Goal: Information Seeking & Learning: Learn about a topic

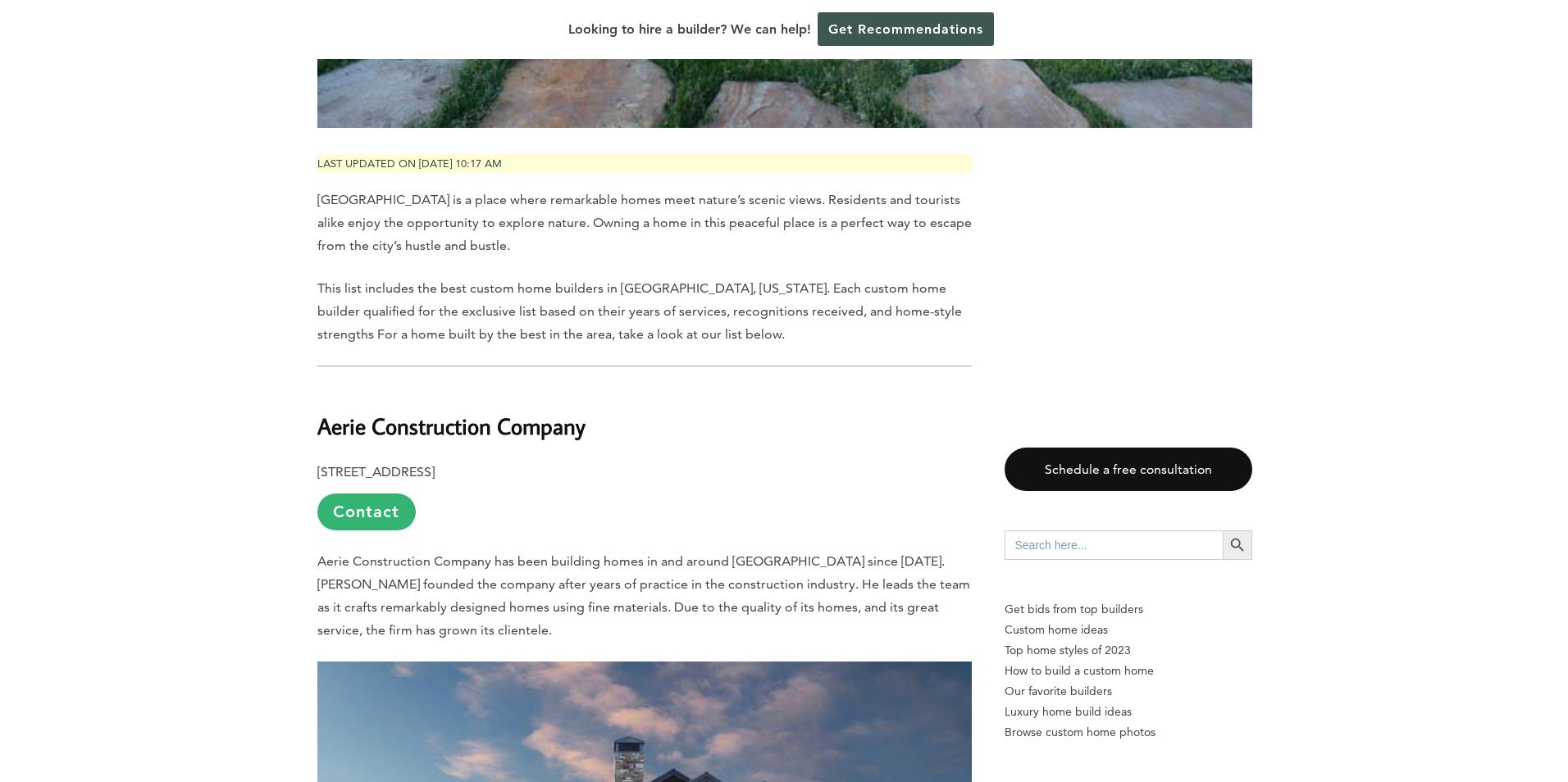
scroll to position [737, 0]
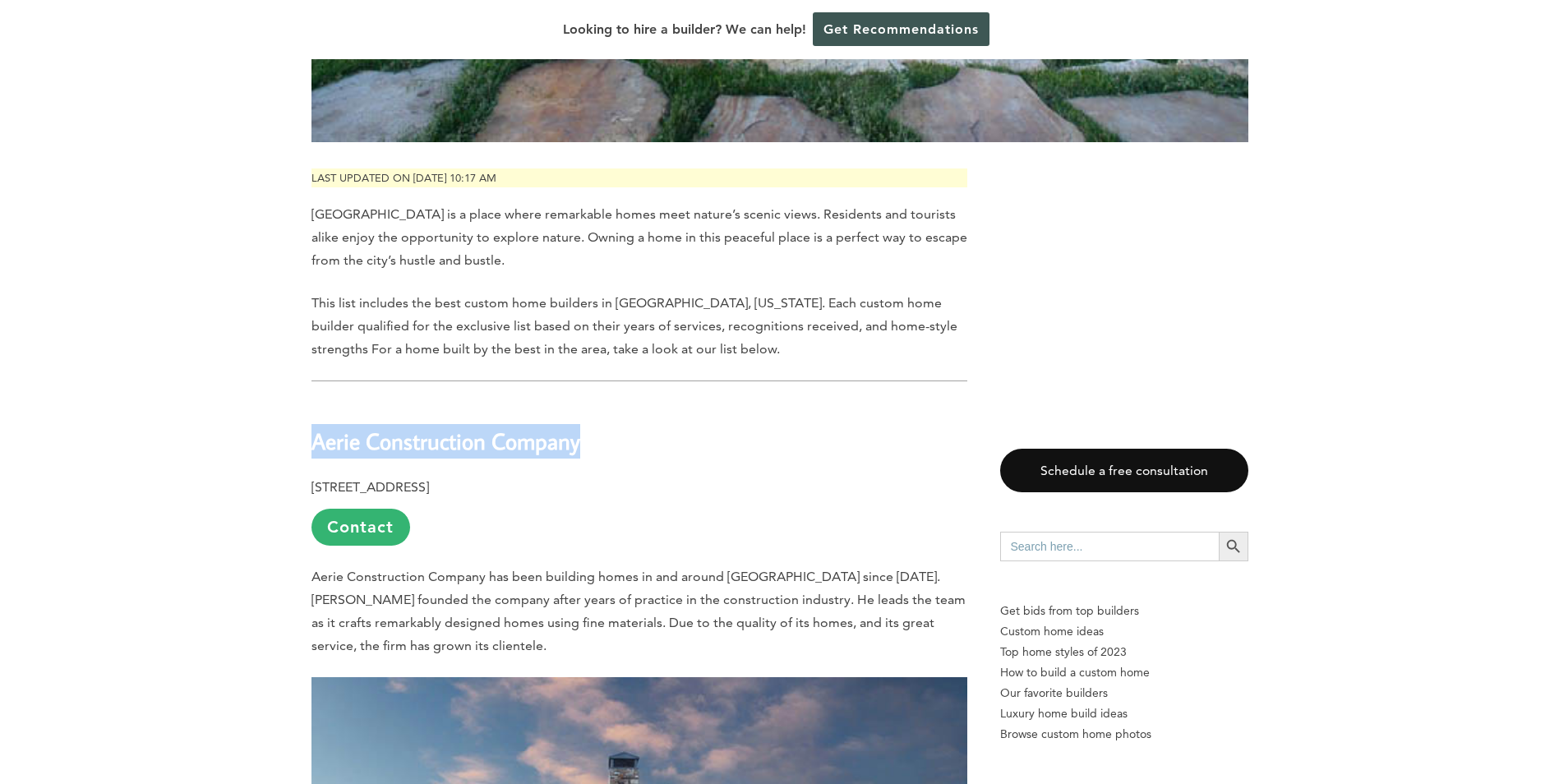
drag, startPoint x: 300, startPoint y: 403, endPoint x: 596, endPoint y: 413, distance: 296.2
copy b "Aerie Construction Company"
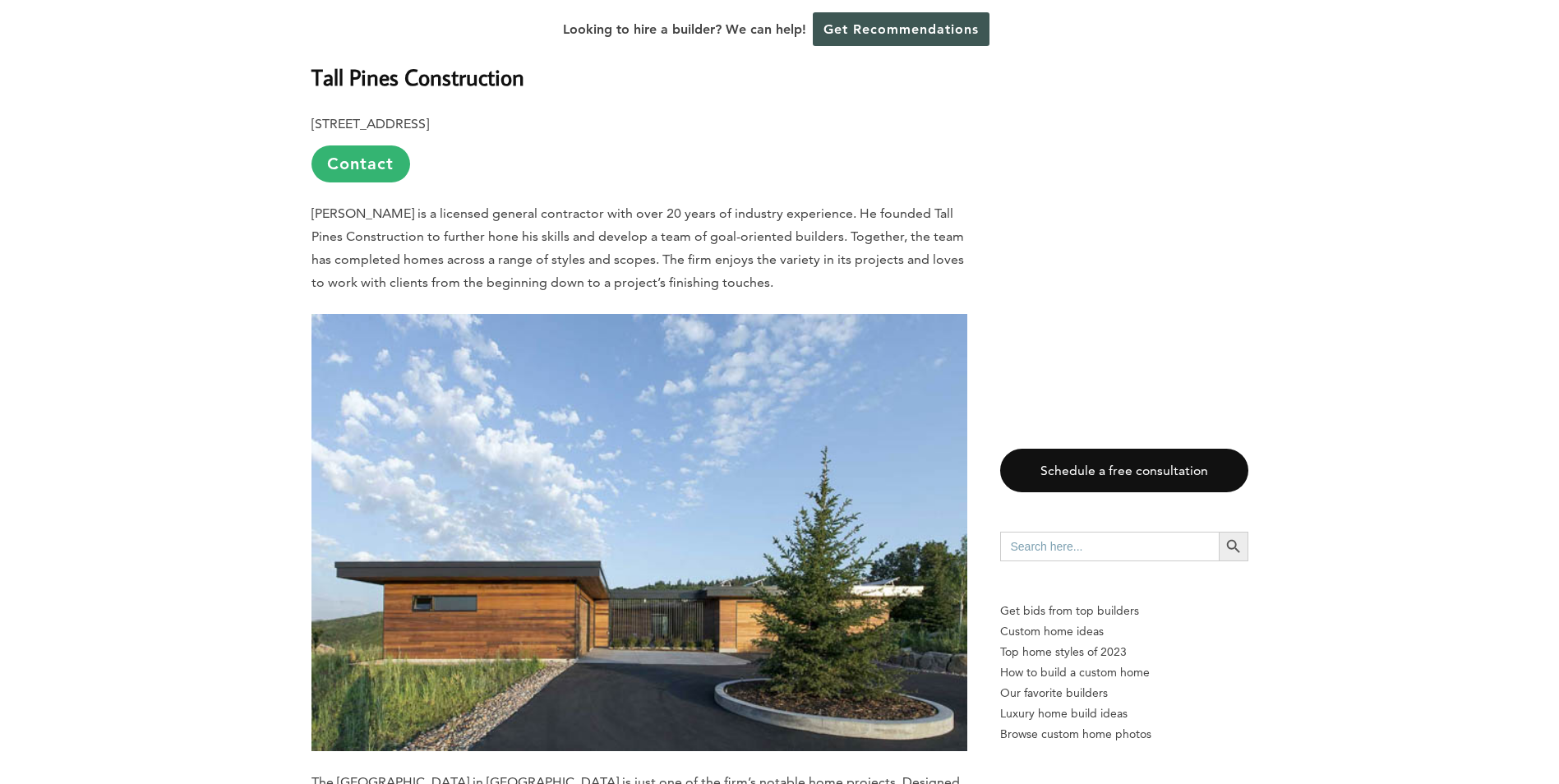
scroll to position [1726, 0]
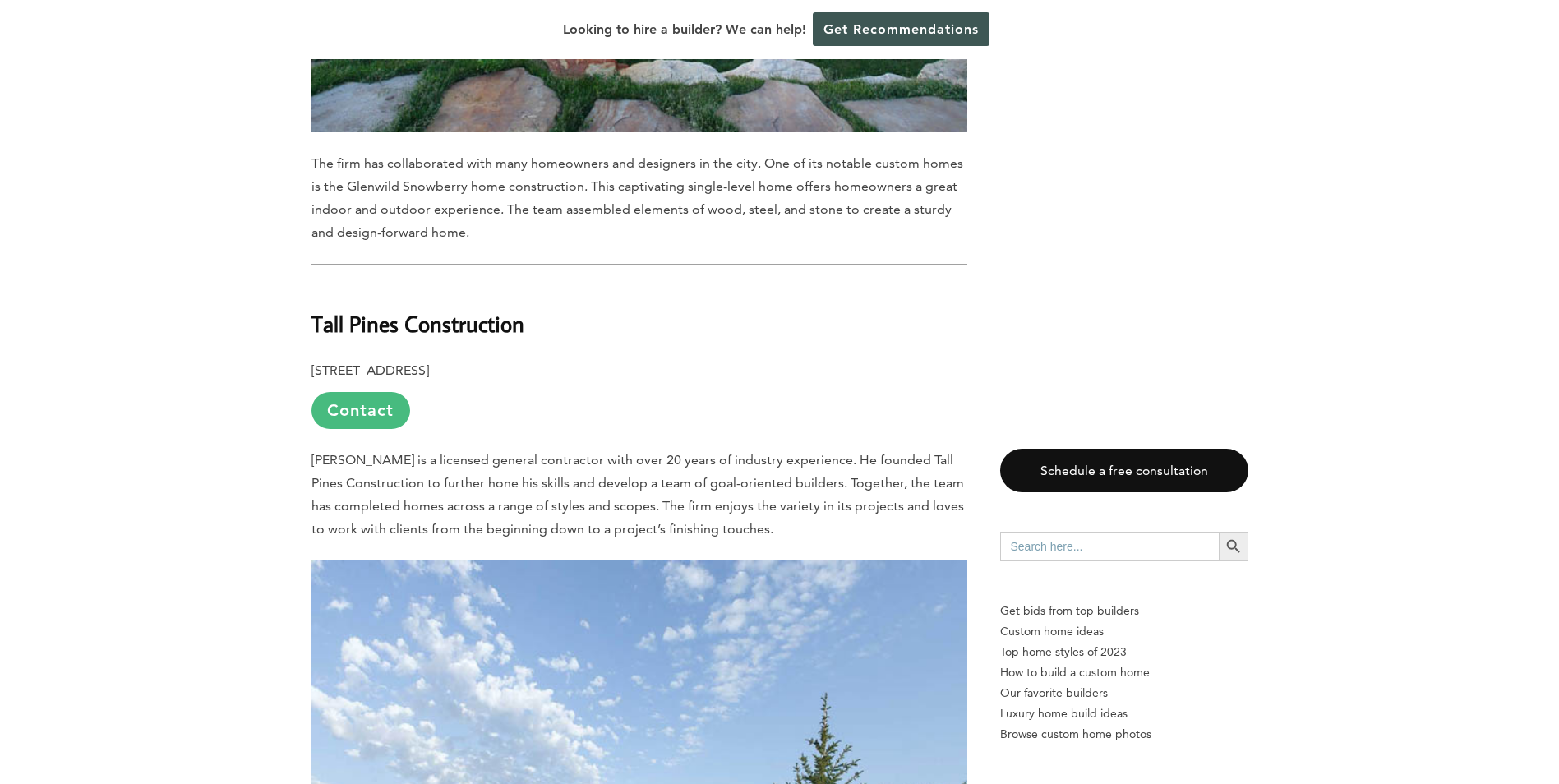
click at [364, 392] on link "Contact" at bounding box center [360, 411] width 99 height 37
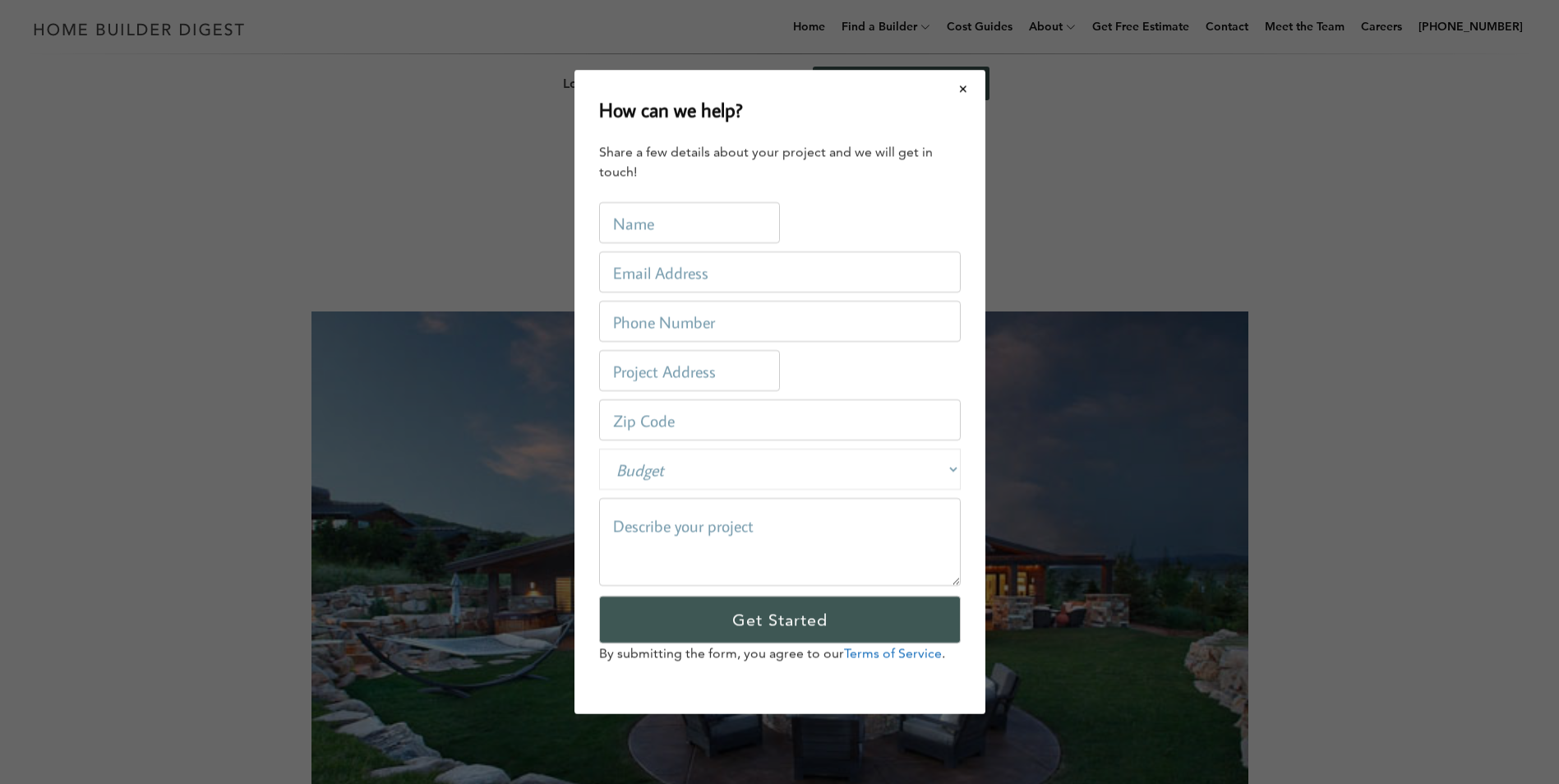
scroll to position [0, 0]
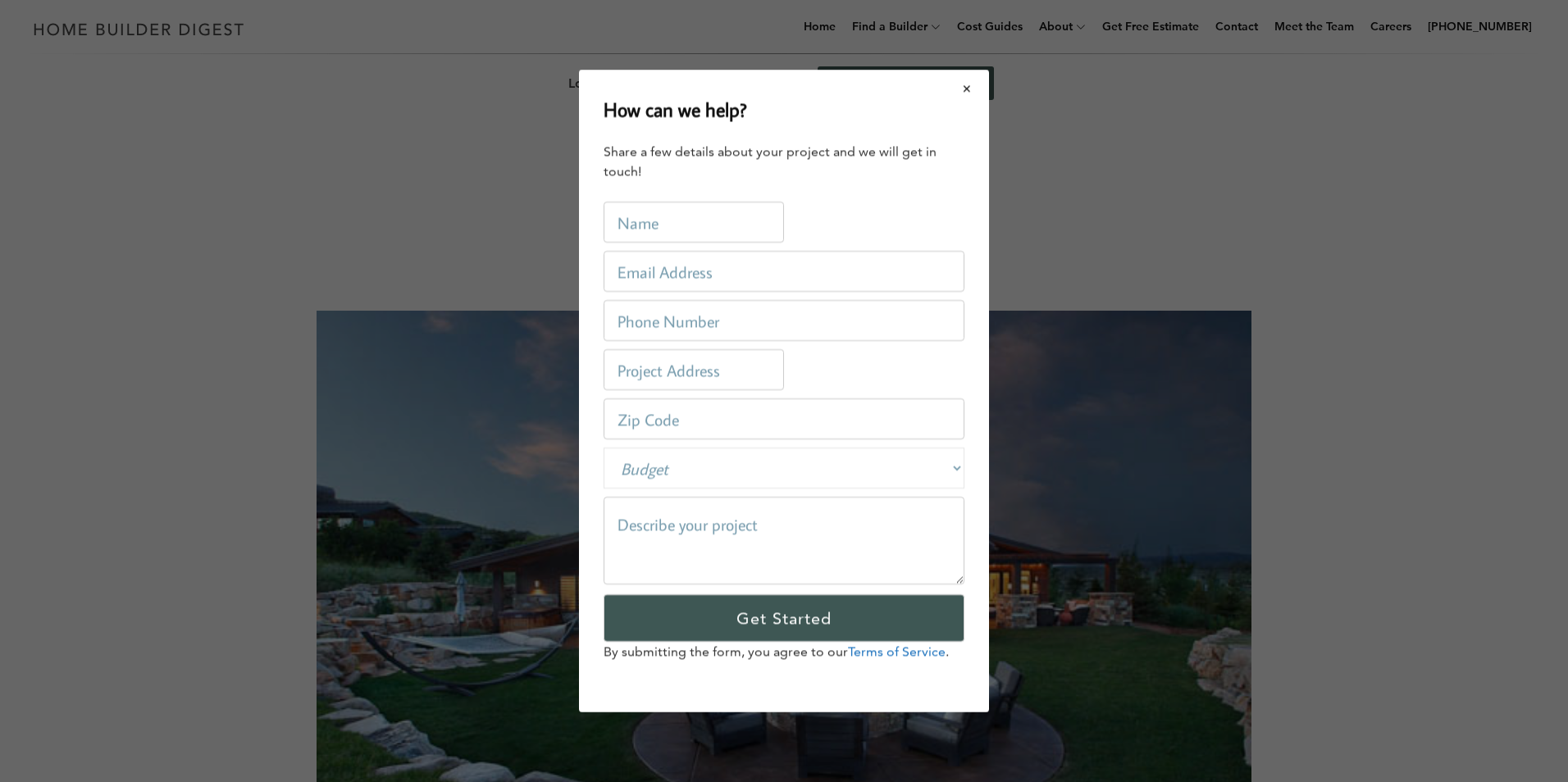
click at [970, 91] on button "Close modal" at bounding box center [967, 88] width 44 height 34
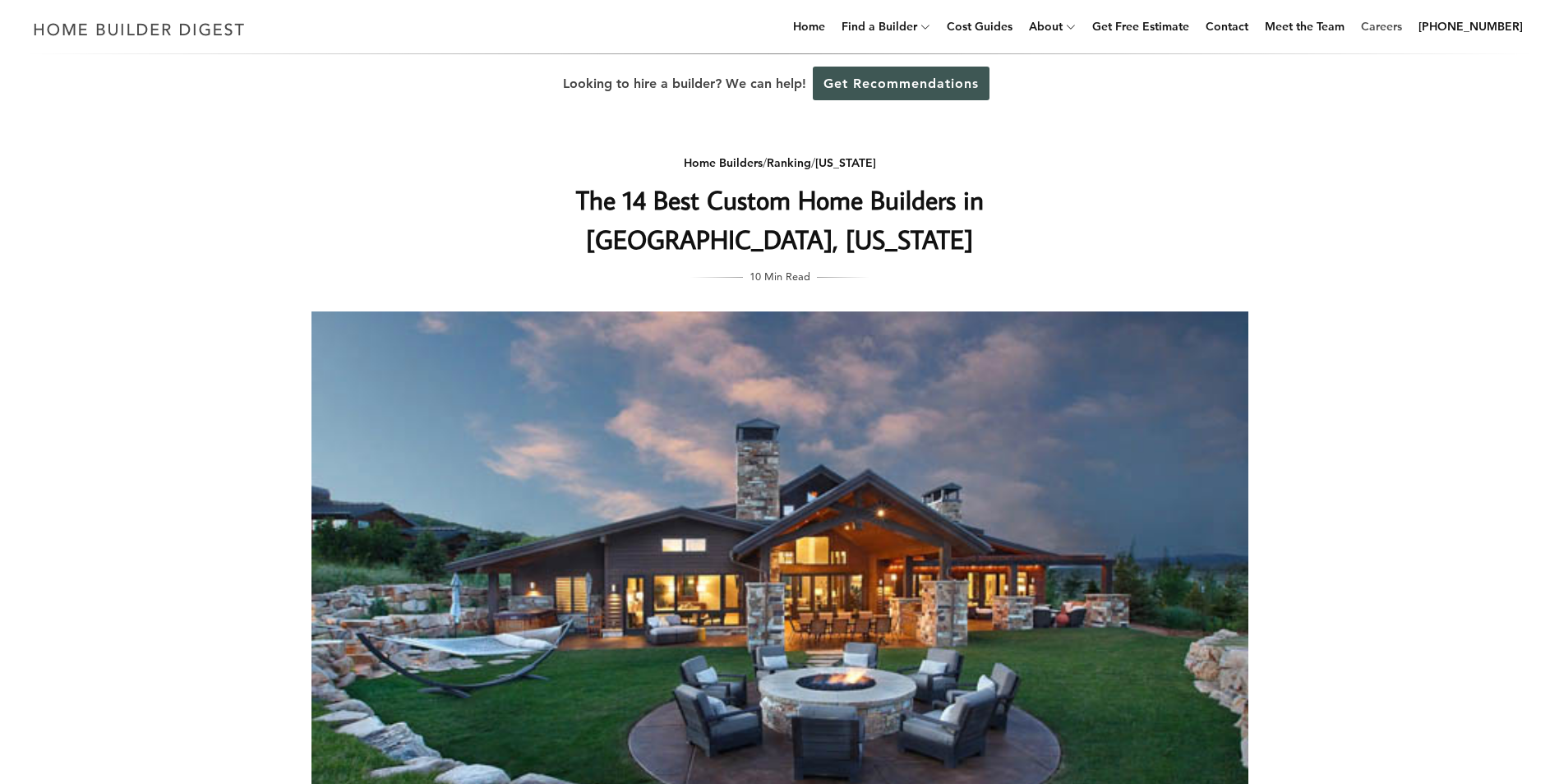
click at [1398, 26] on link "Careers" at bounding box center [1382, 26] width 54 height 52
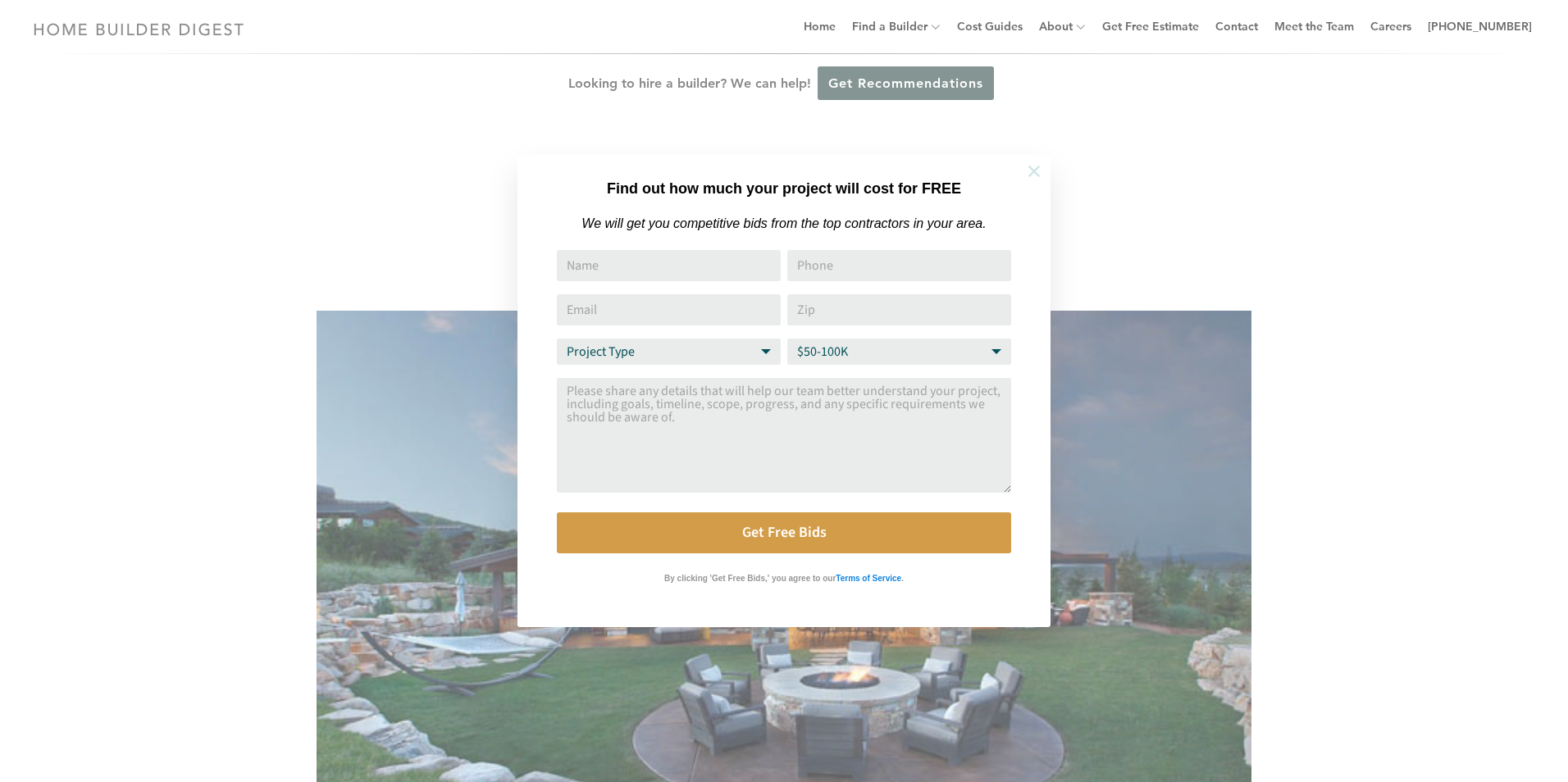
click at [1031, 172] on icon at bounding box center [1034, 171] width 18 height 18
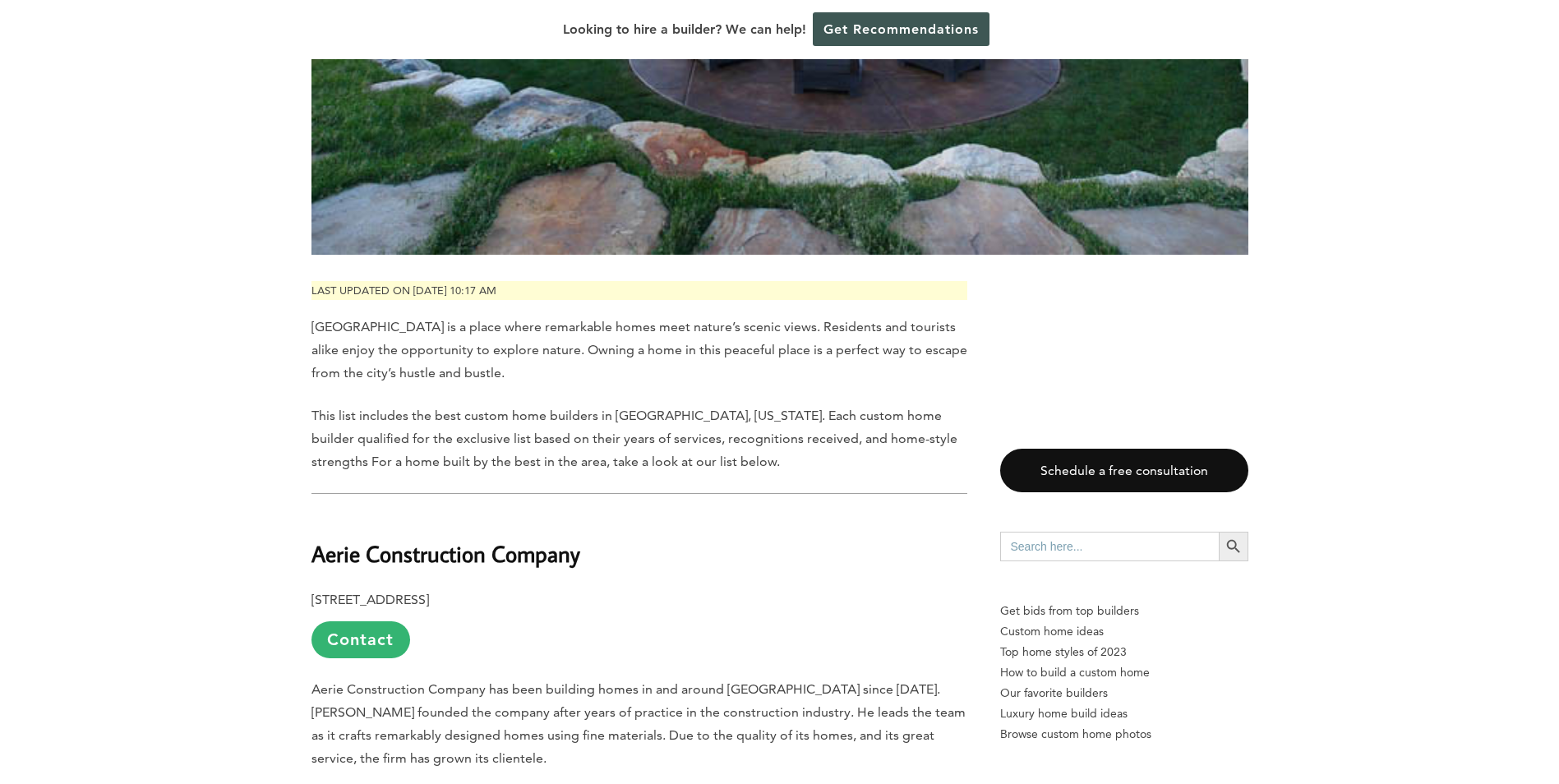
drag, startPoint x: 859, startPoint y: 497, endPoint x: 868, endPoint y: 491, distance: 10.8
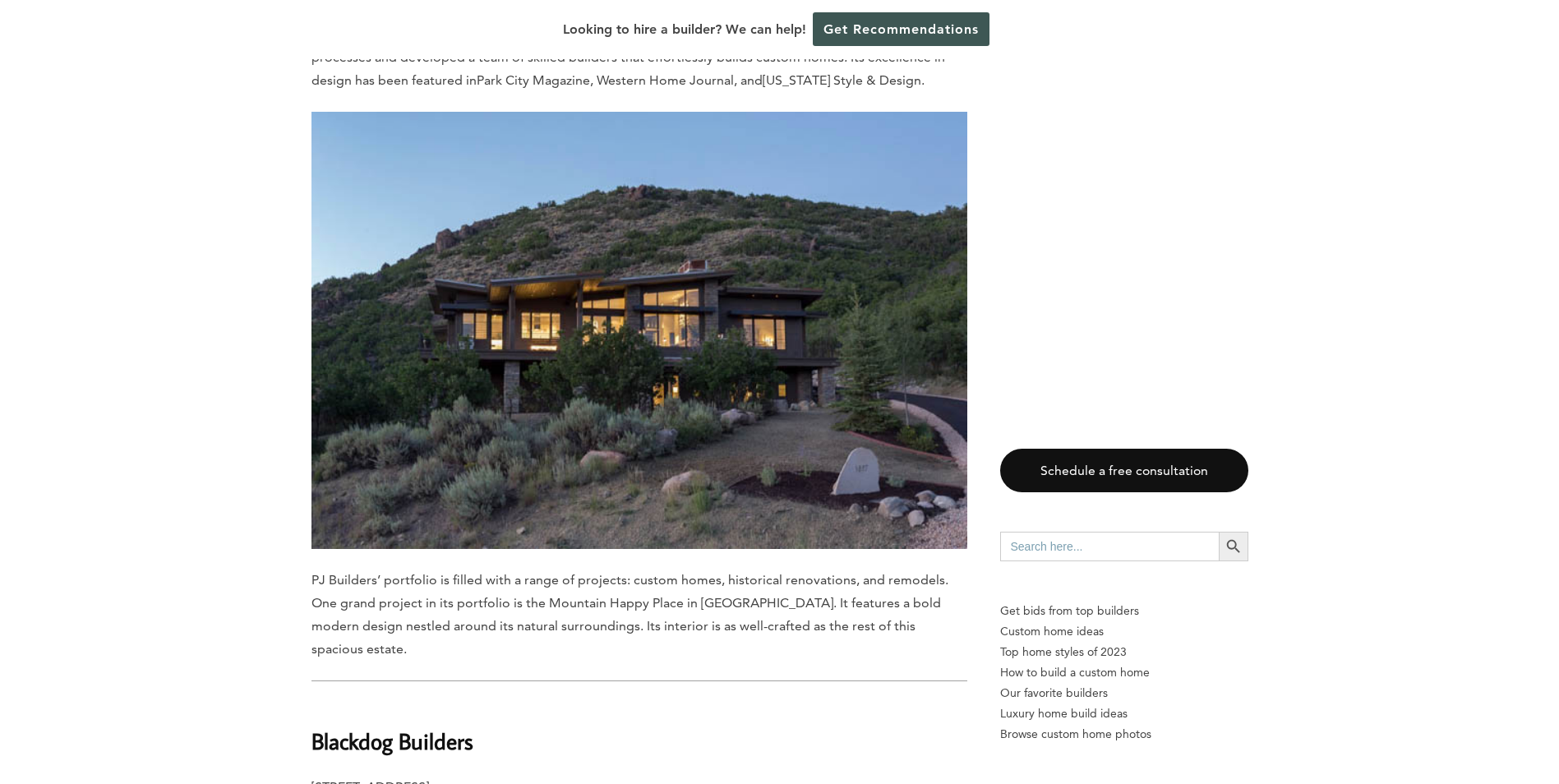
scroll to position [11752, 0]
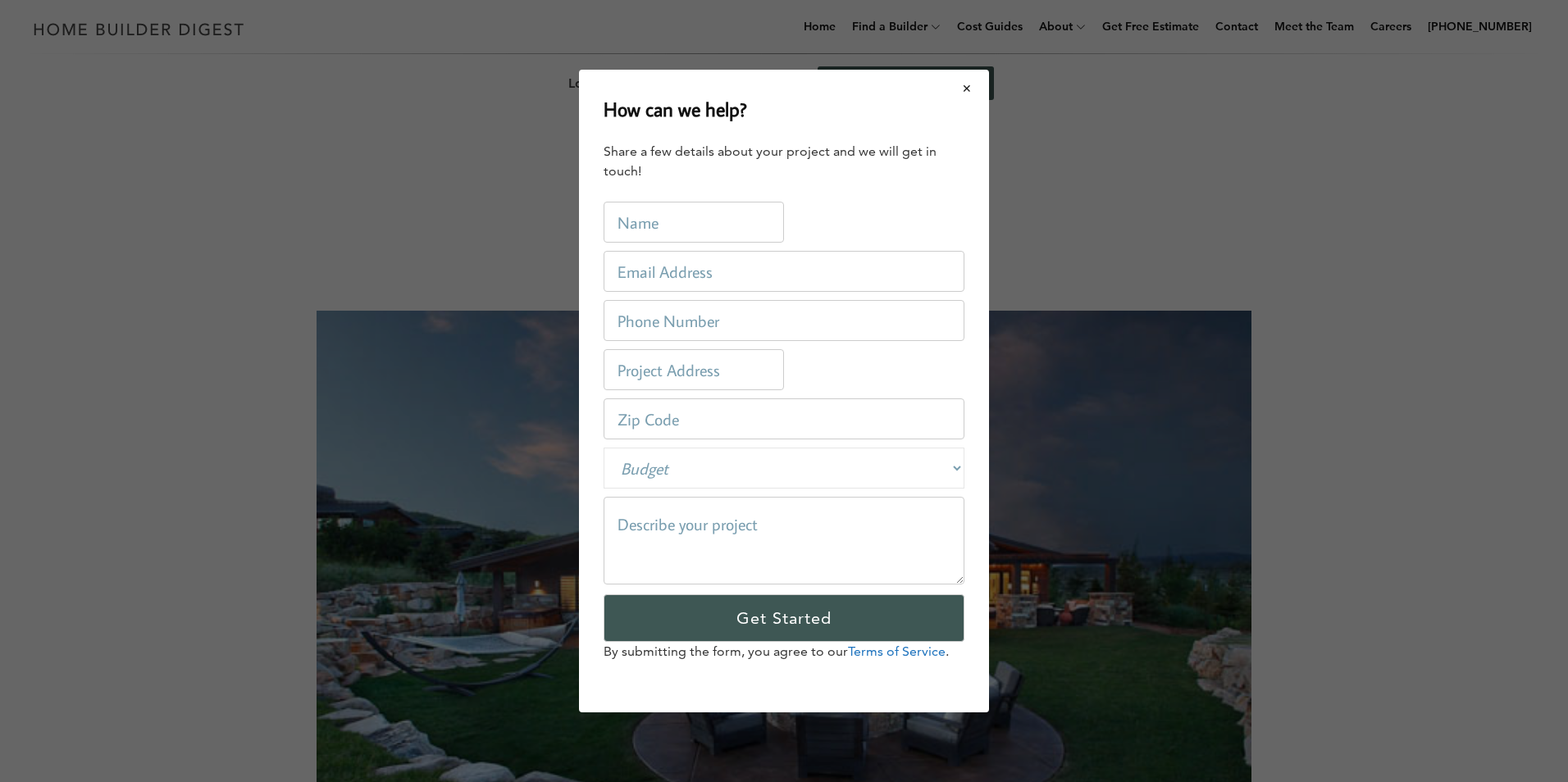
click at [965, 88] on button "Close modal" at bounding box center [967, 88] width 44 height 34
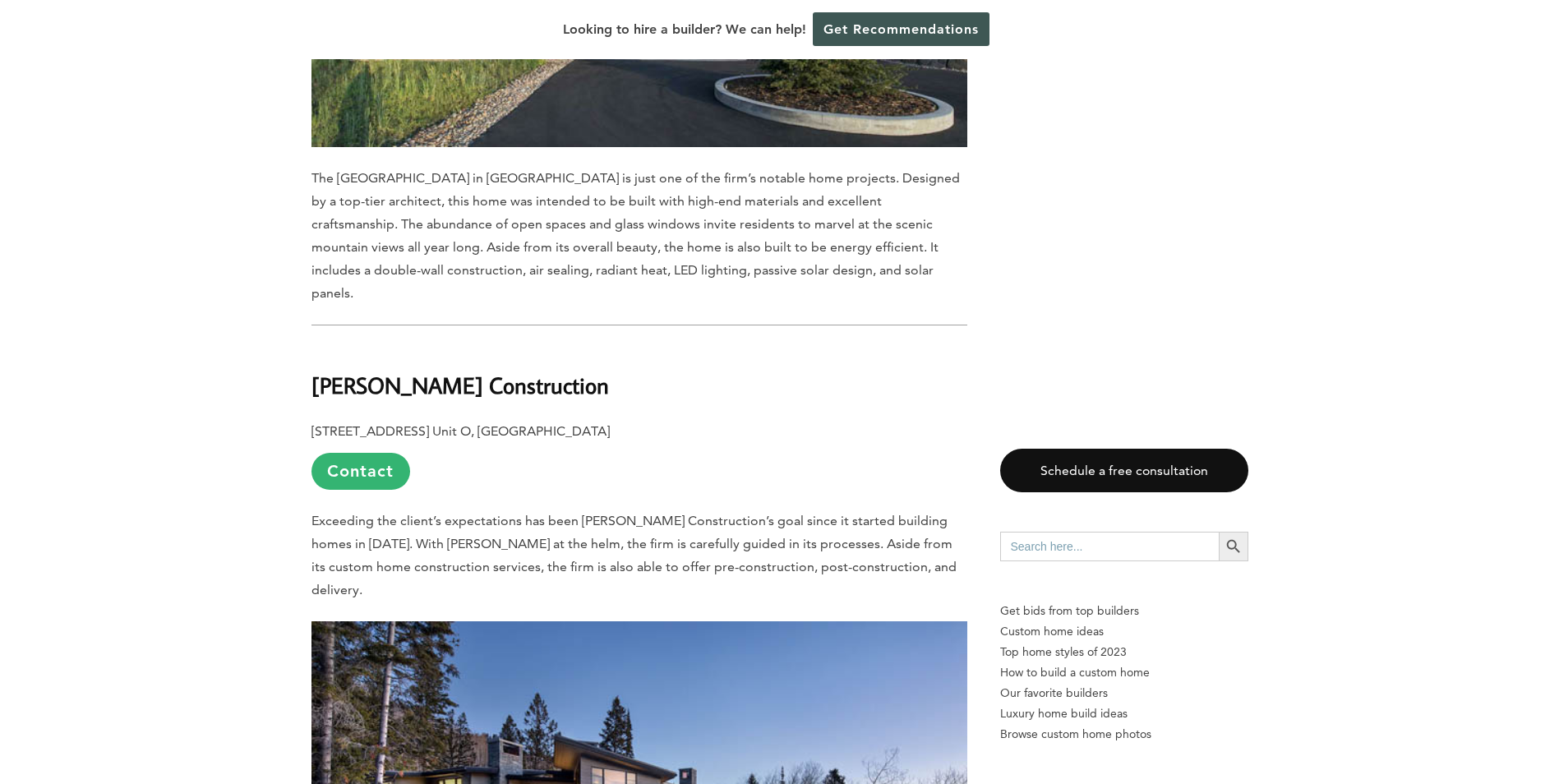
scroll to position [2630, 0]
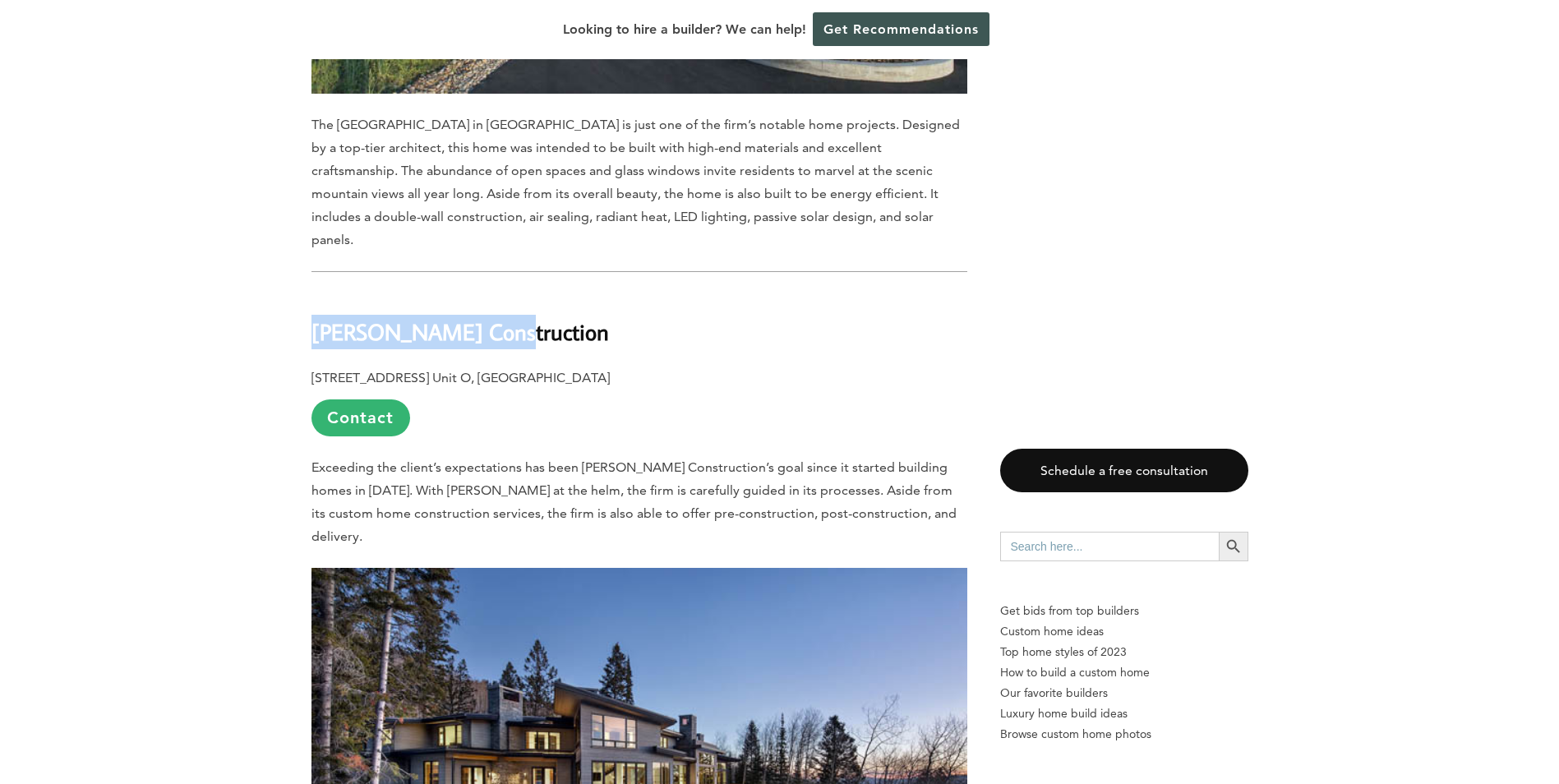
drag, startPoint x: 312, startPoint y: 271, endPoint x: 481, endPoint y: 283, distance: 169.4
click at [481, 292] on h2 "[PERSON_NAME] Construction" at bounding box center [639, 320] width 656 height 56
copy b "[PERSON_NAME] Construction"
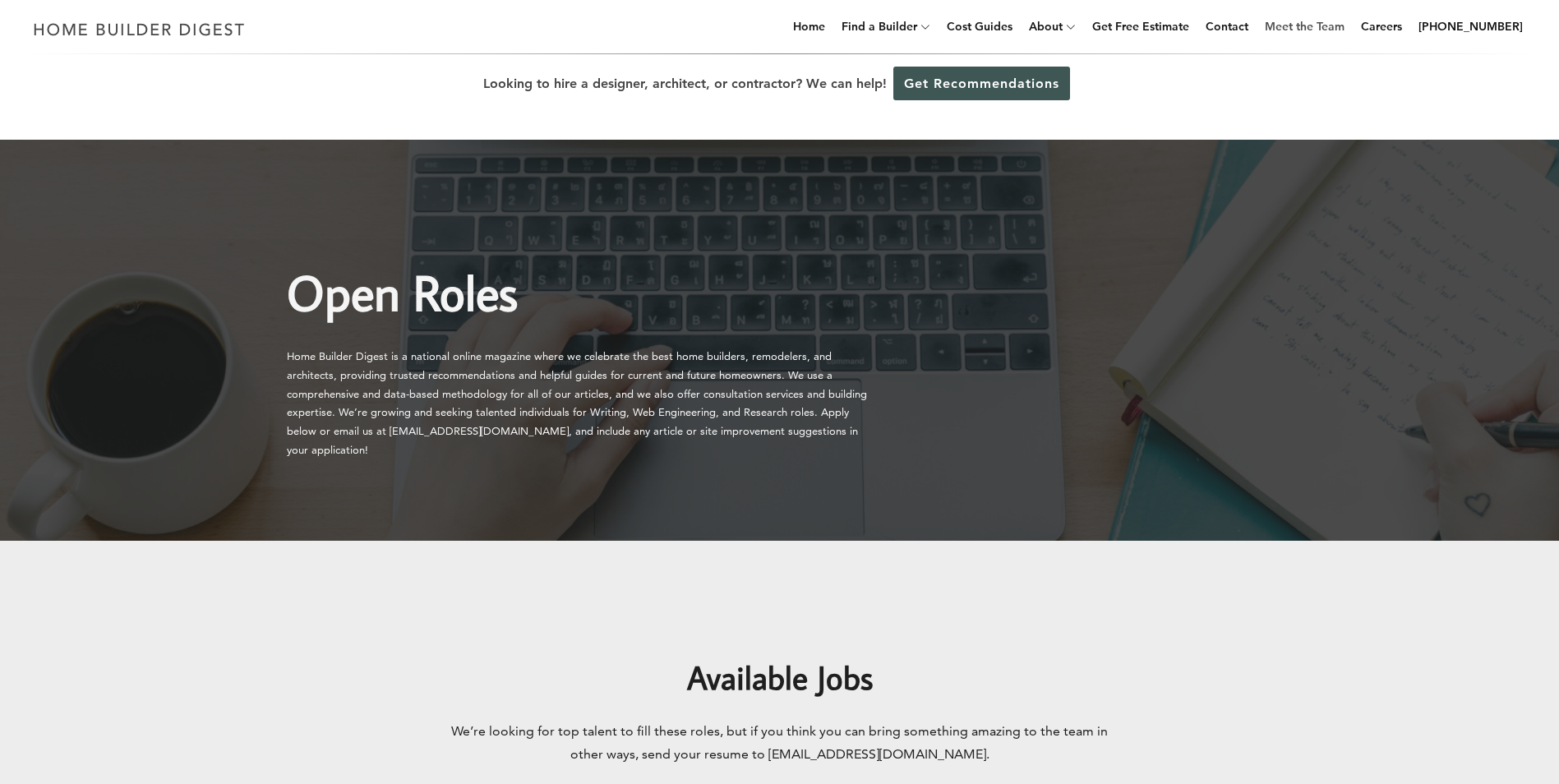
click at [1311, 30] on link "Meet the Team" at bounding box center [1305, 26] width 93 height 52
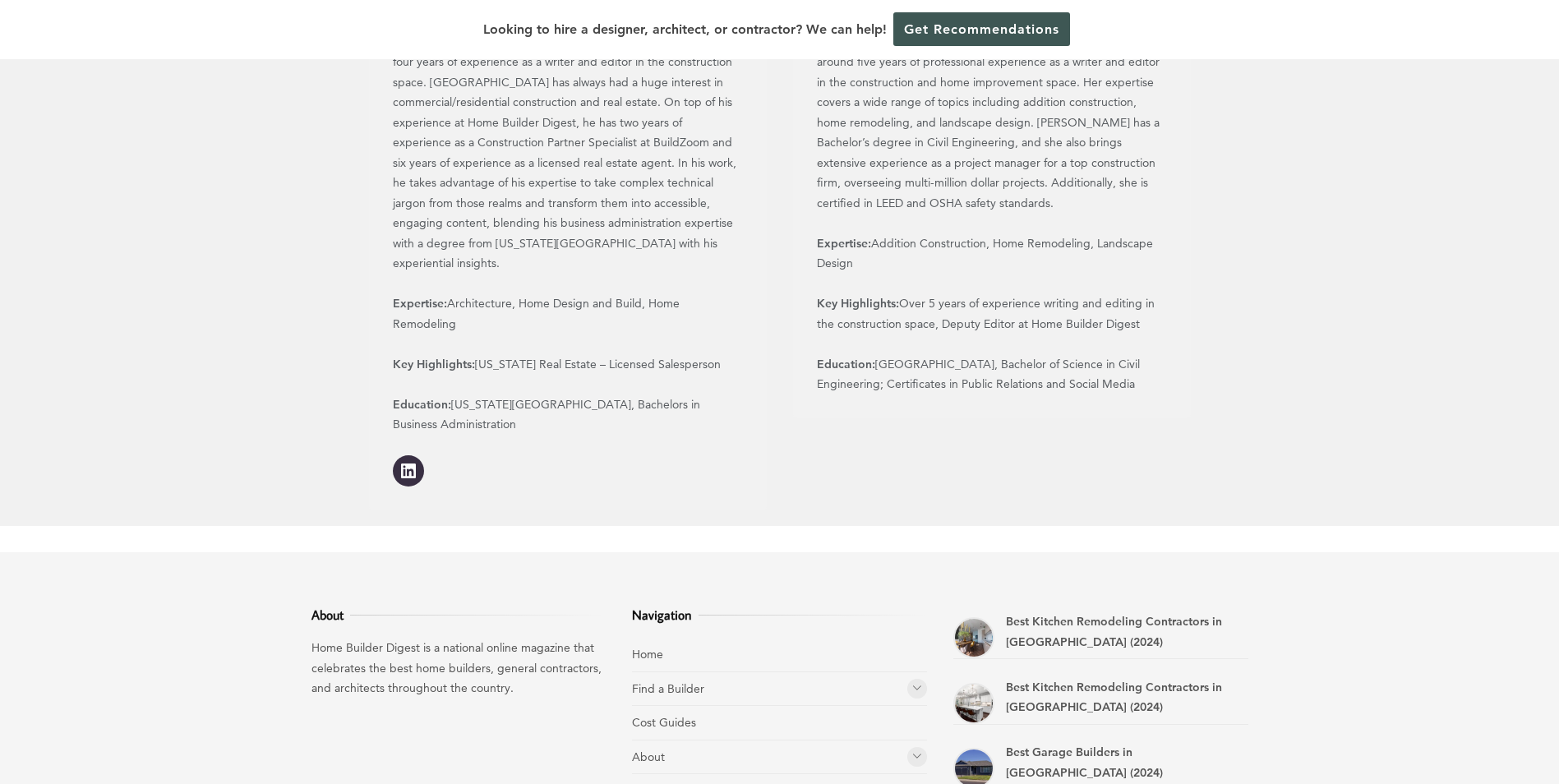
scroll to position [1890, 0]
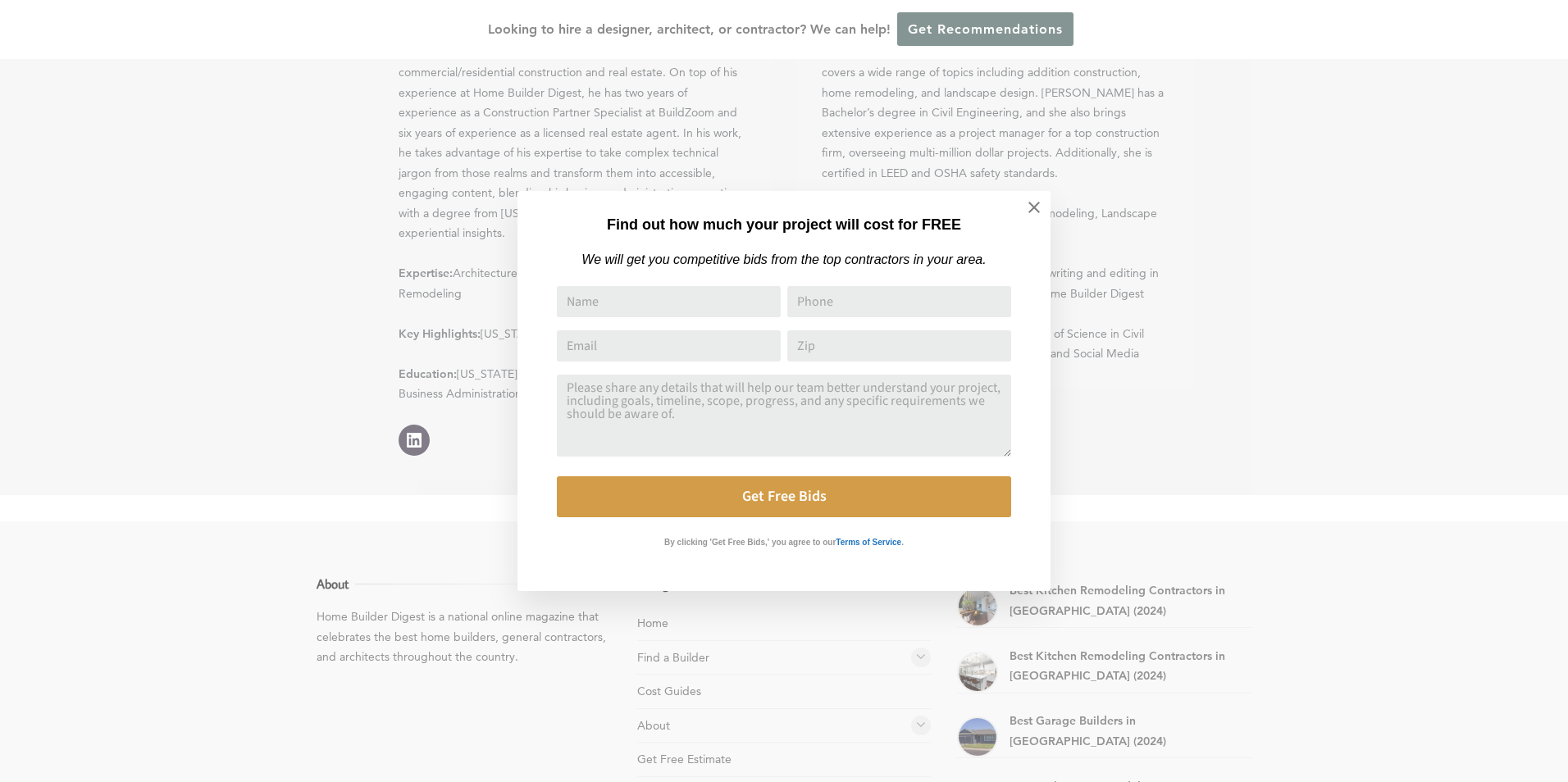
click at [1475, 341] on div "Find out how much your project will cost for FREE We will get you competitive b…" at bounding box center [784, 391] width 1568 height 782
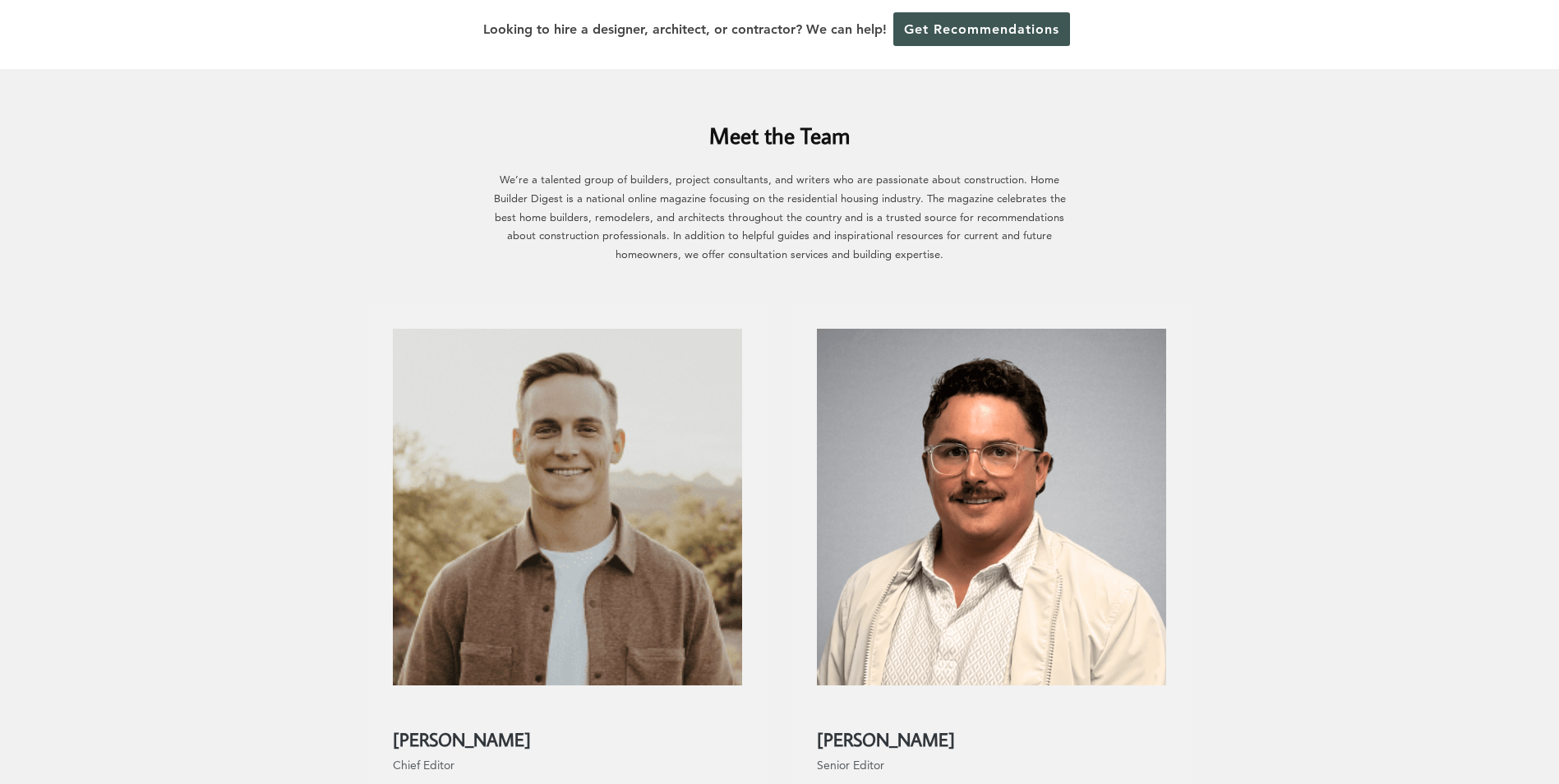
scroll to position [0, 0]
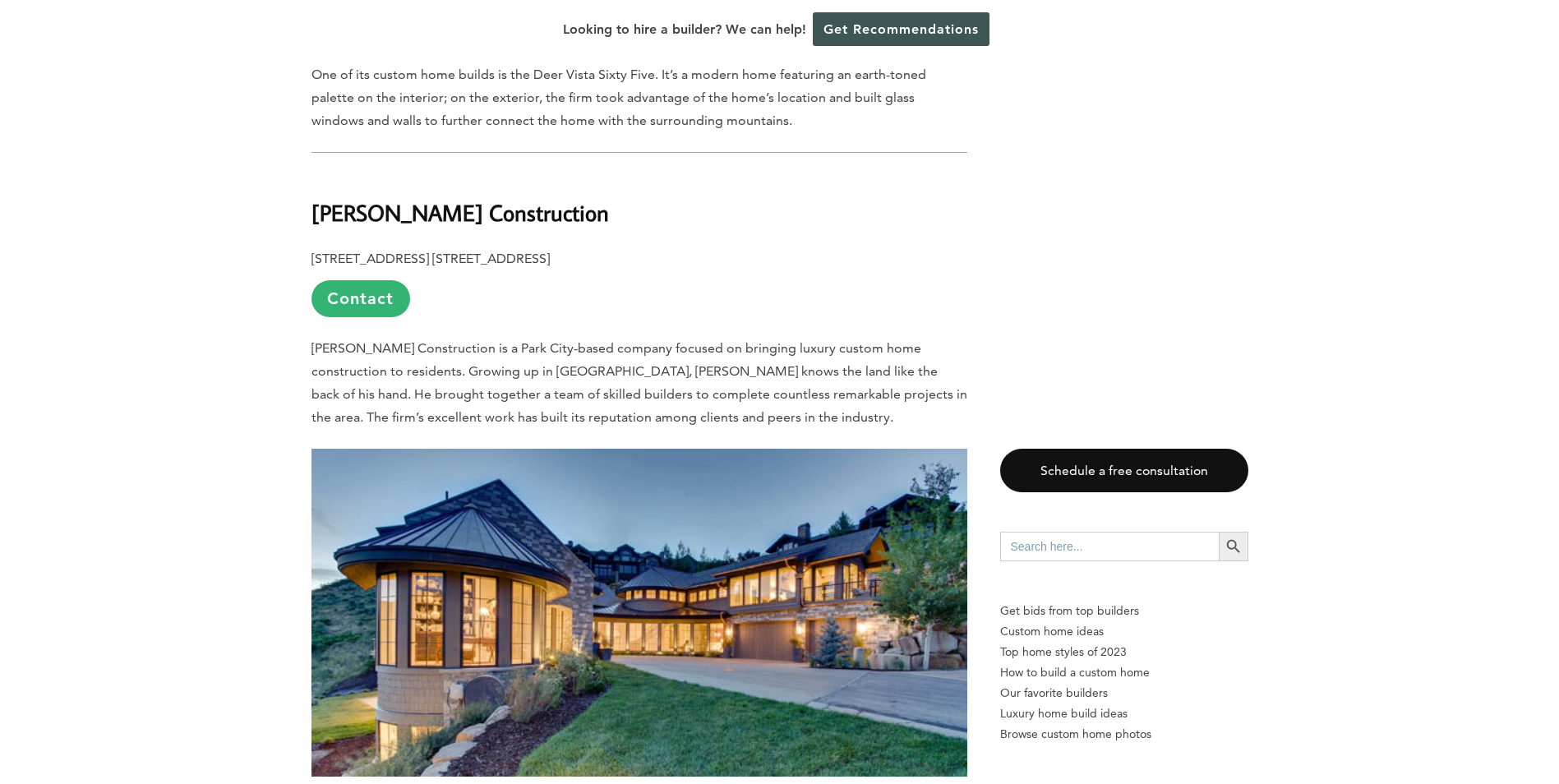
scroll to position [4444, 0]
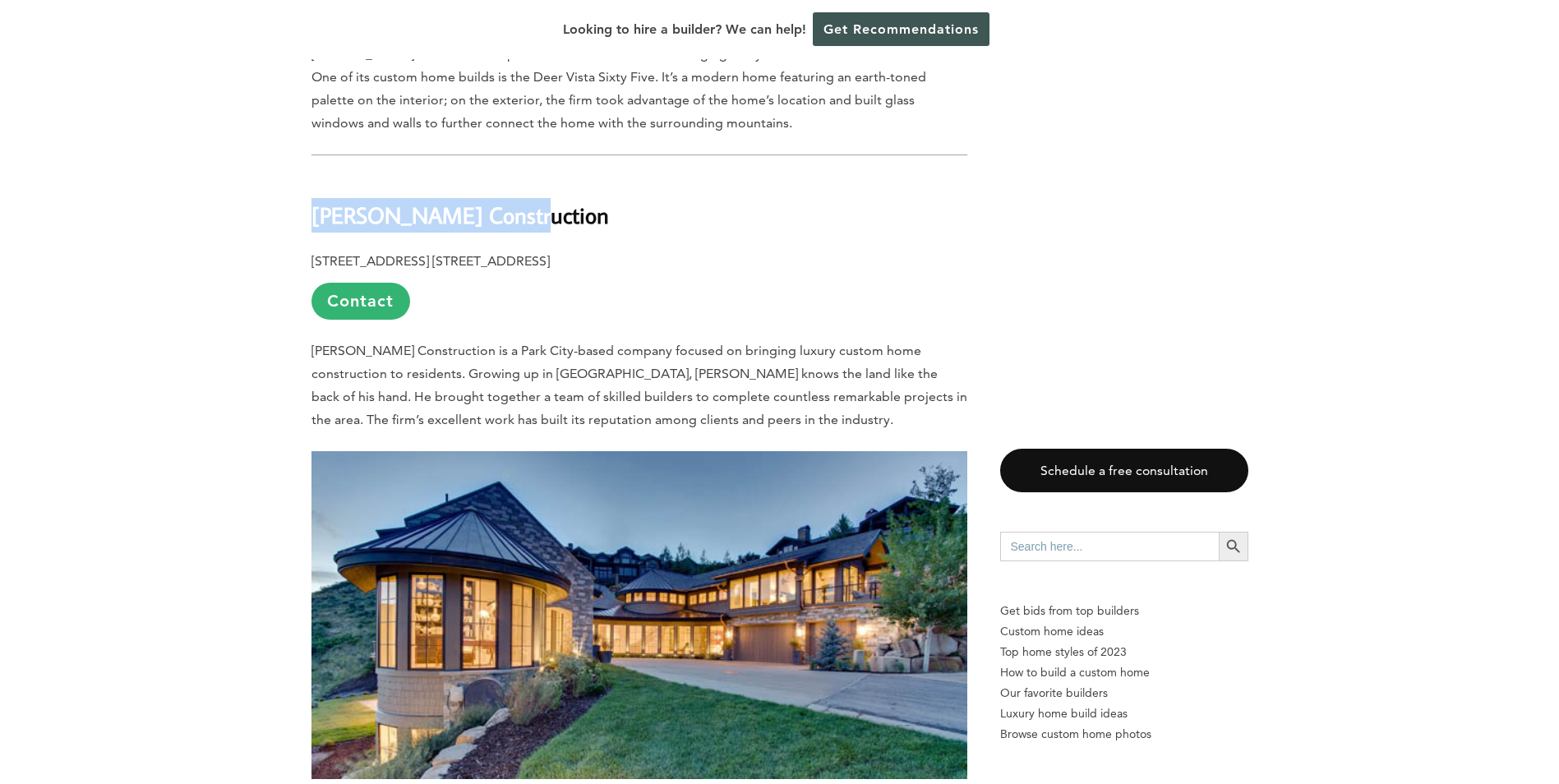
drag, startPoint x: 304, startPoint y: 131, endPoint x: 526, endPoint y: 132, distance: 222.0
copy b "[PERSON_NAME] Construction"
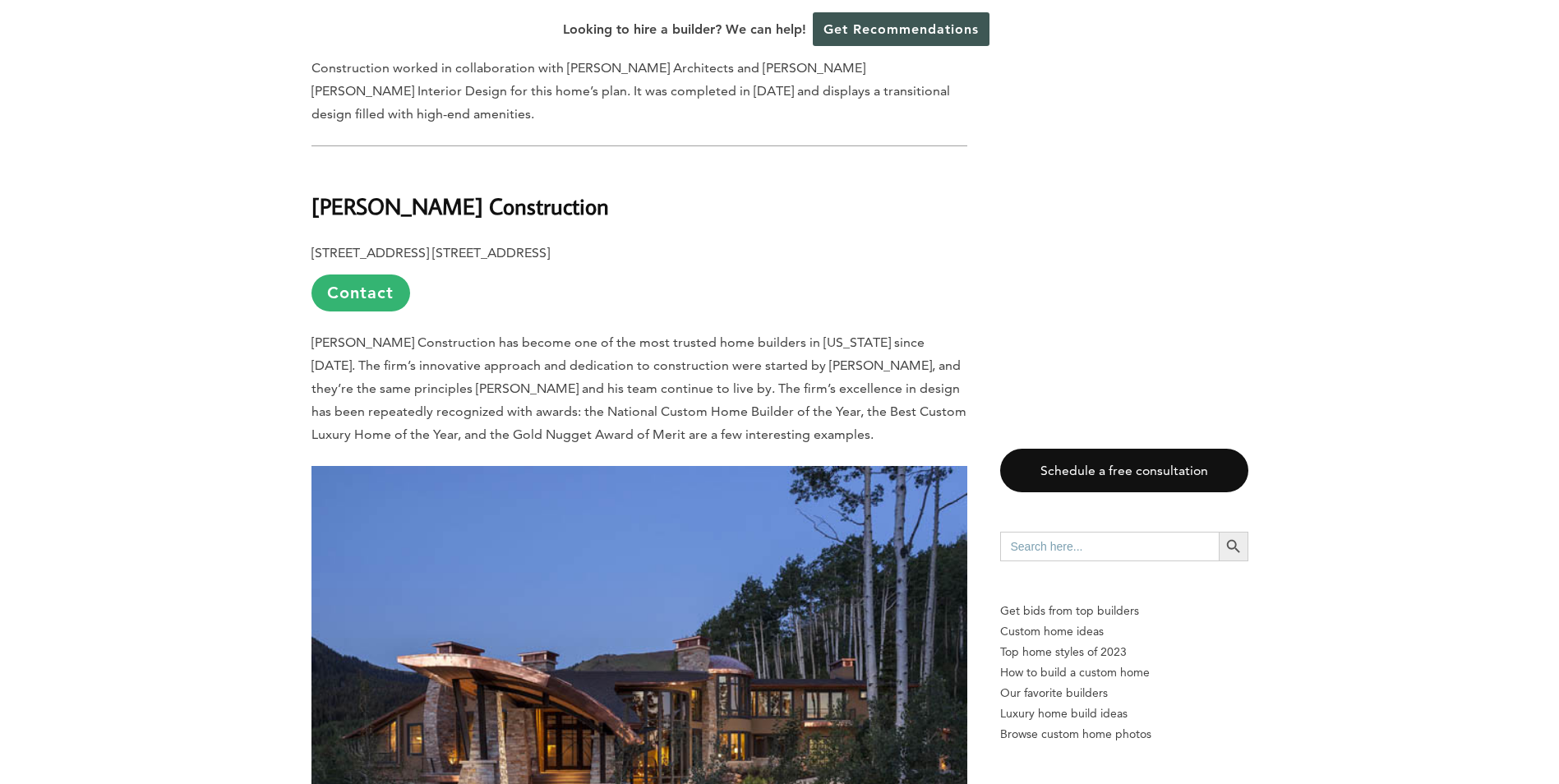
scroll to position [10361, 0]
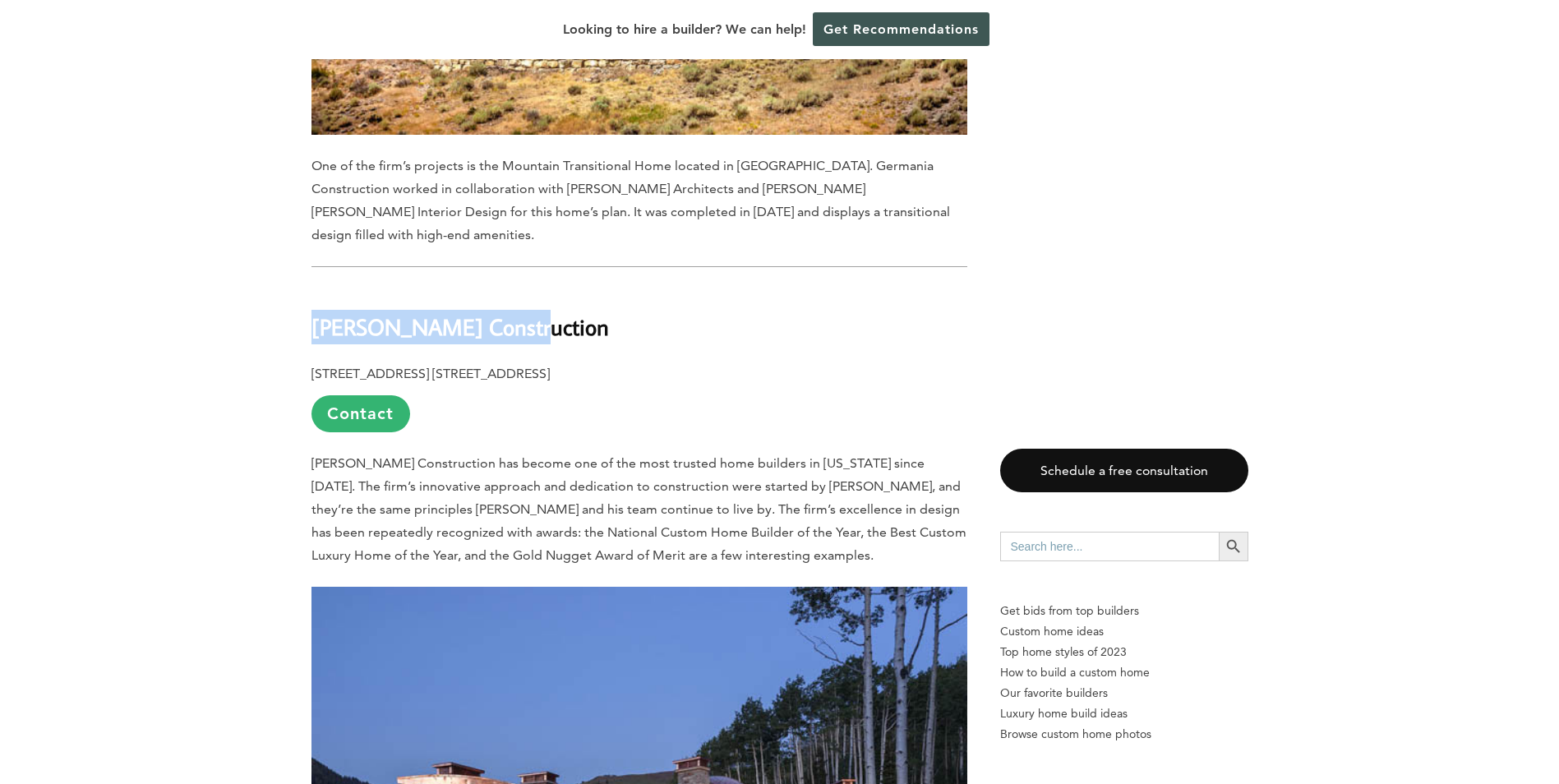
drag, startPoint x: 309, startPoint y: 154, endPoint x: 522, endPoint y: 147, distance: 213.1
copy b "[PERSON_NAME] Construction"
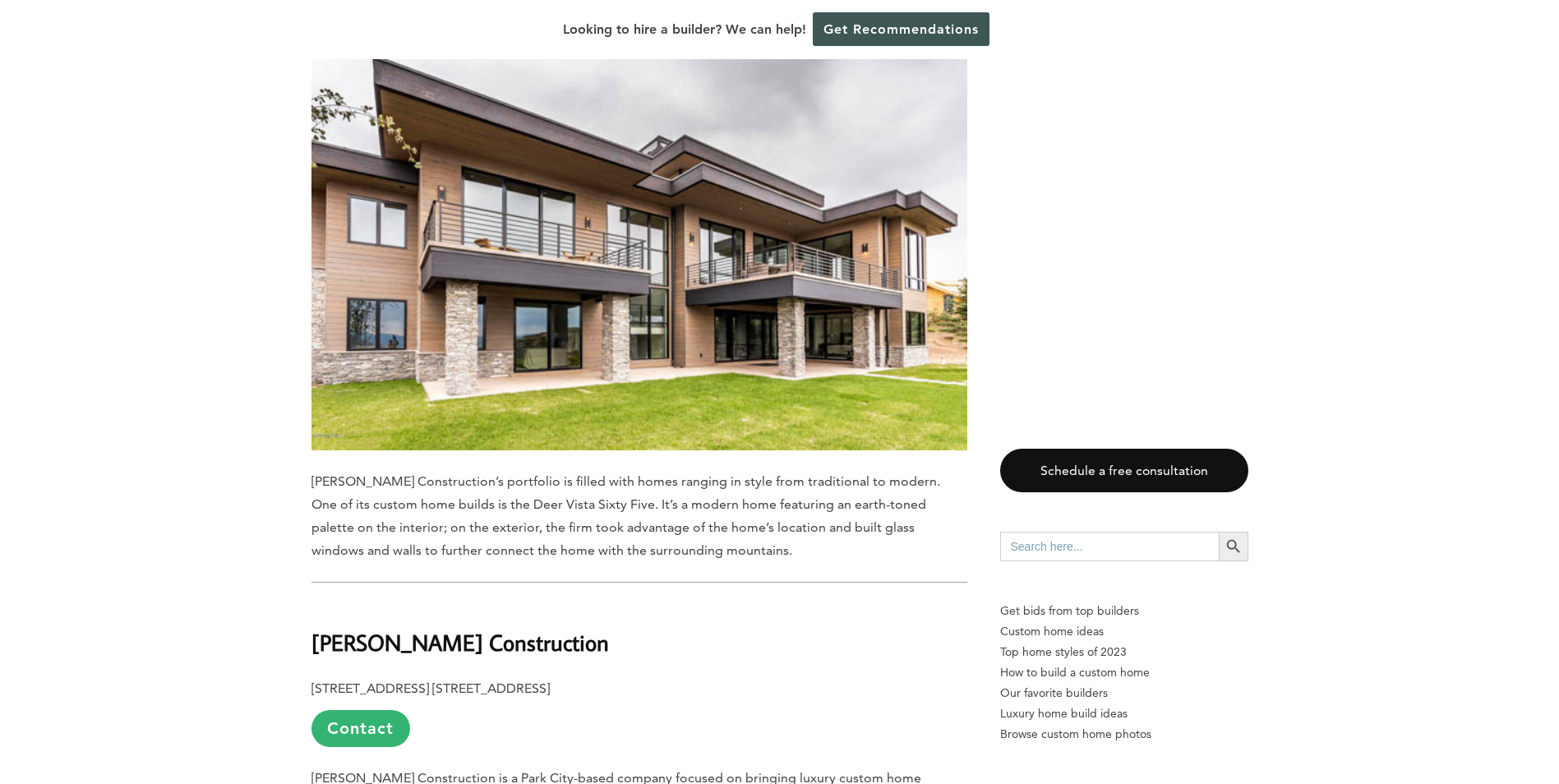
scroll to position [3985, 0]
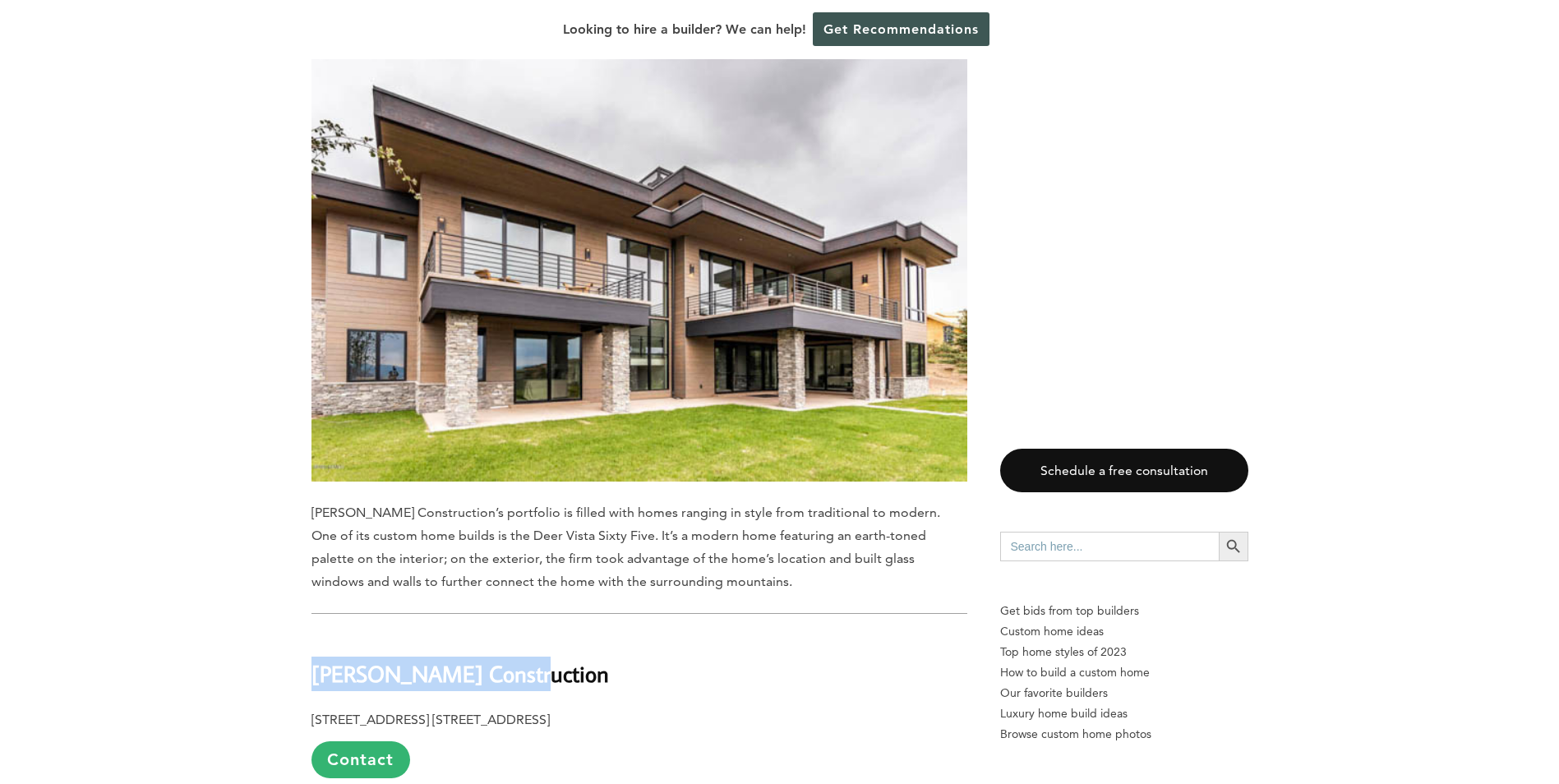
drag, startPoint x: 304, startPoint y: 590, endPoint x: 519, endPoint y: 599, distance: 215.2
copy b "[PERSON_NAME] Construction"
